Goal: Information Seeking & Learning: Learn about a topic

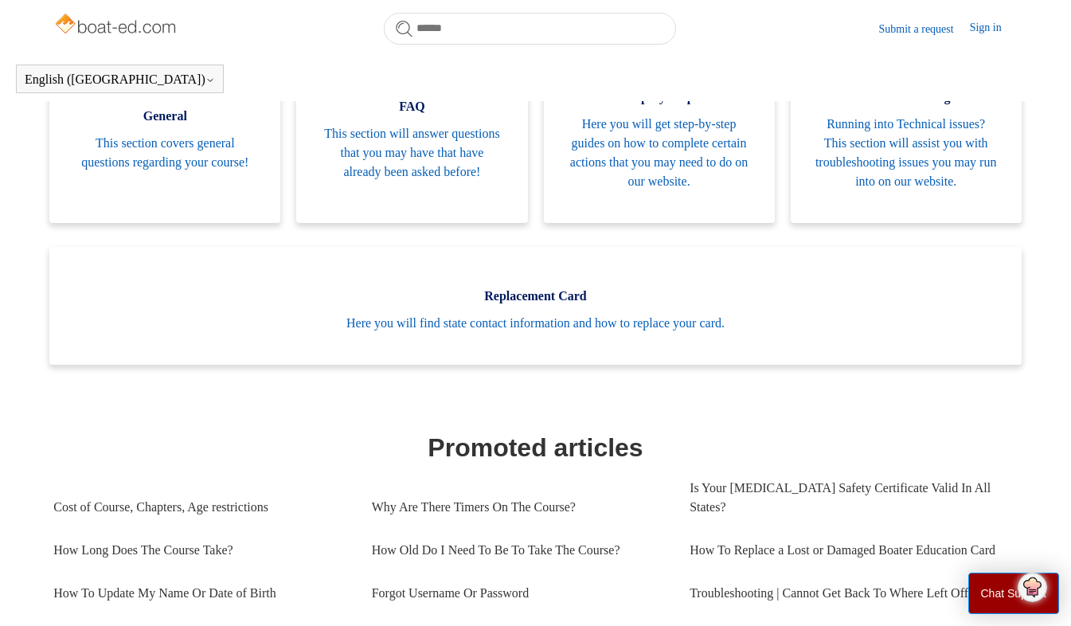
scroll to position [387, 0]
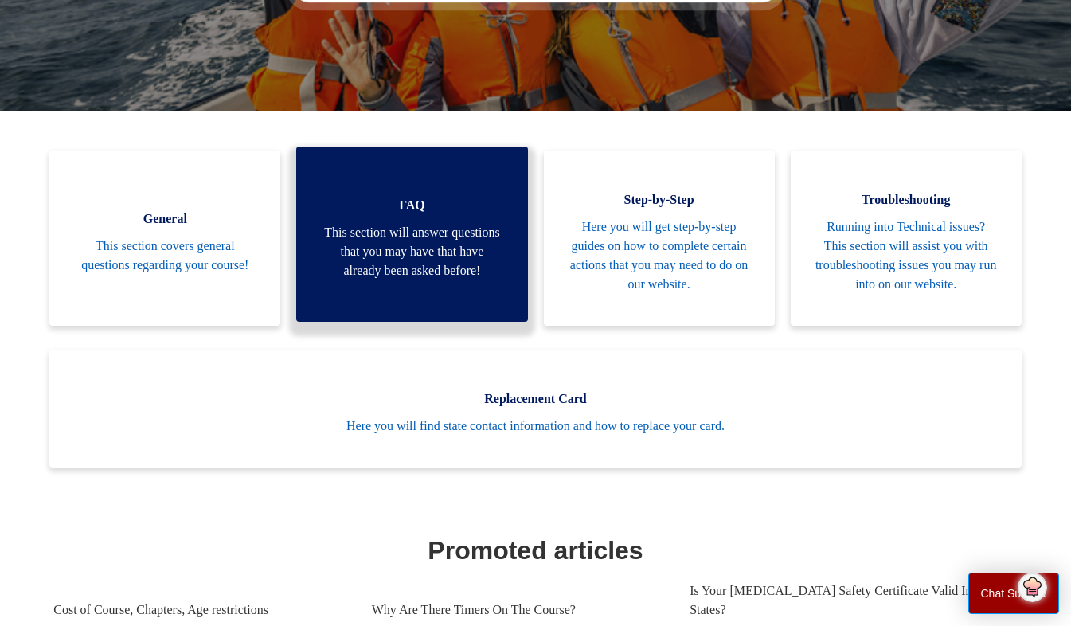
click at [437, 223] on span "This section will answer questions that you may have that have already been ask…" at bounding box center [411, 251] width 183 height 57
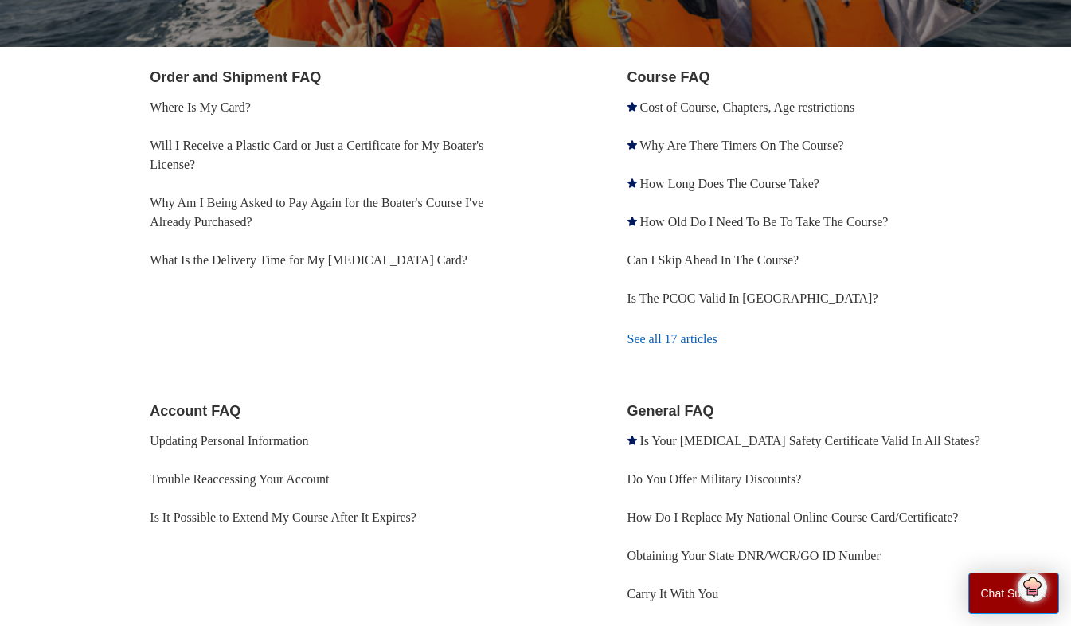
scroll to position [346, 0]
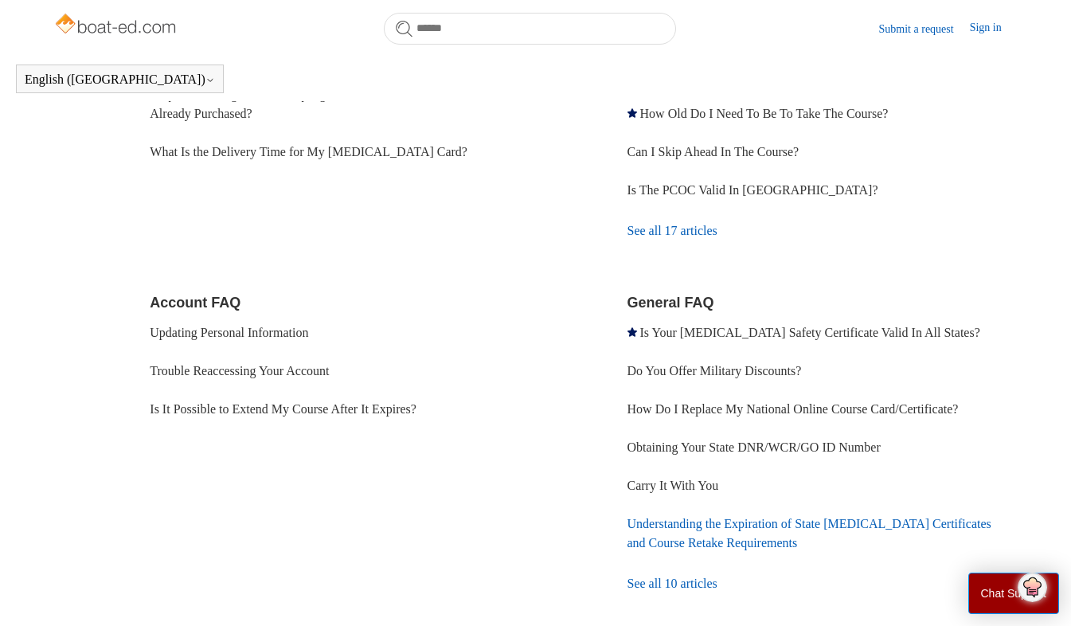
click at [721, 536] on link "Understanding the Expiration of State Boating Certificates and Course Retake Re…" at bounding box center [809, 533] width 364 height 33
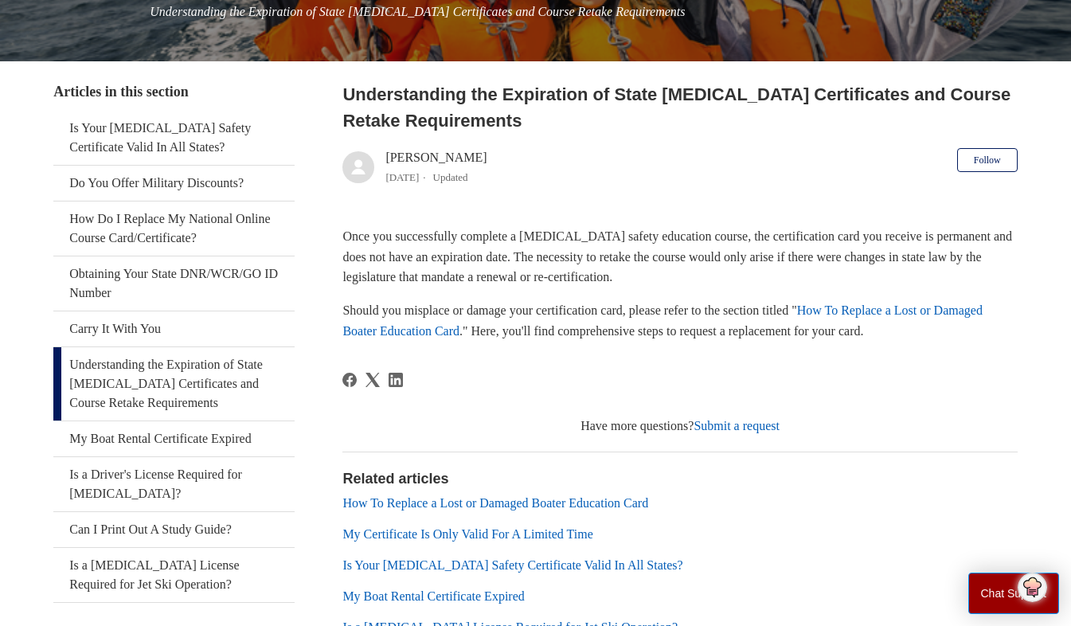
scroll to position [322, 0]
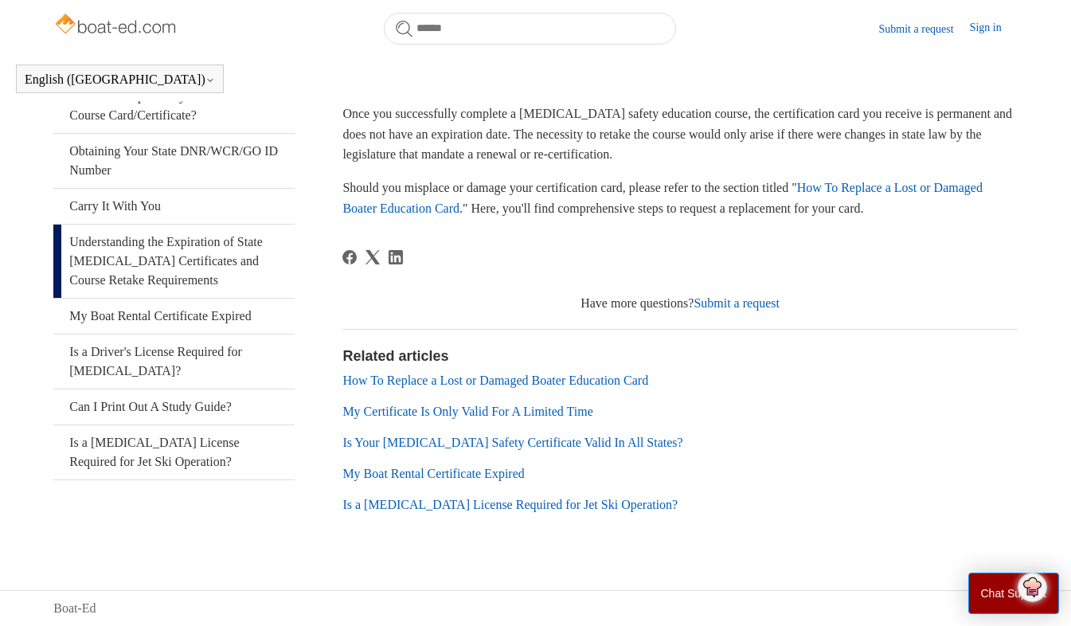
click at [525, 404] on link "My Certificate Is Only Valid For A Limited Time" at bounding box center [467, 411] width 250 height 14
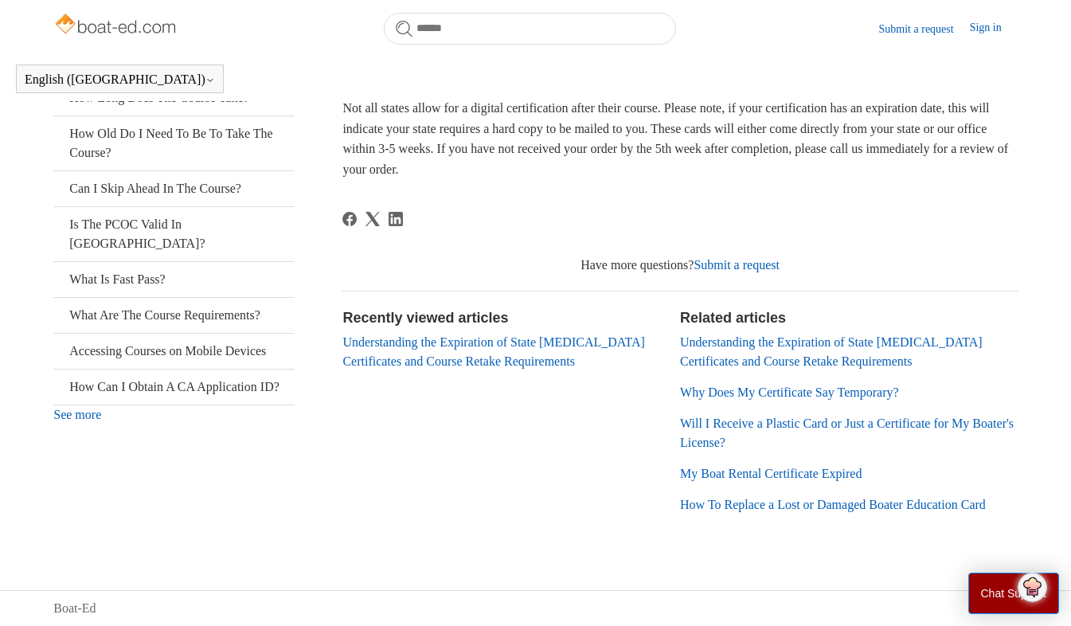
scroll to position [299, 0]
